Goal: Browse casually

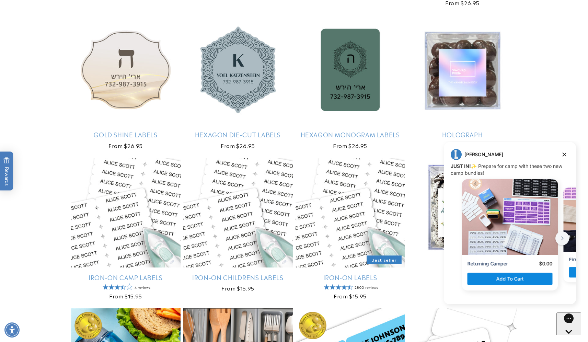
scroll to position [1475, 0]
